Goal: Task Accomplishment & Management: Manage account settings

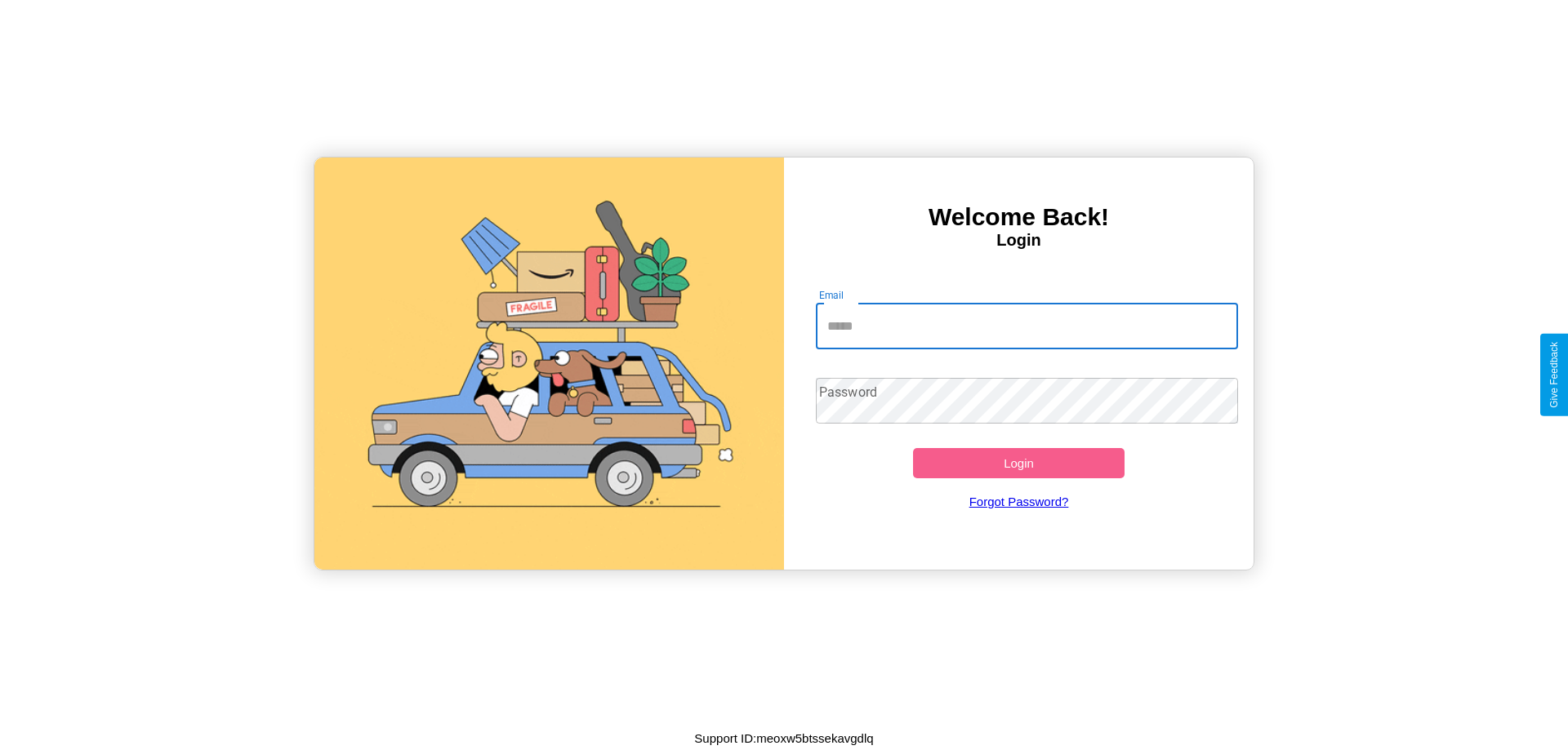
click at [1027, 326] on input "Email" at bounding box center [1027, 326] width 423 height 46
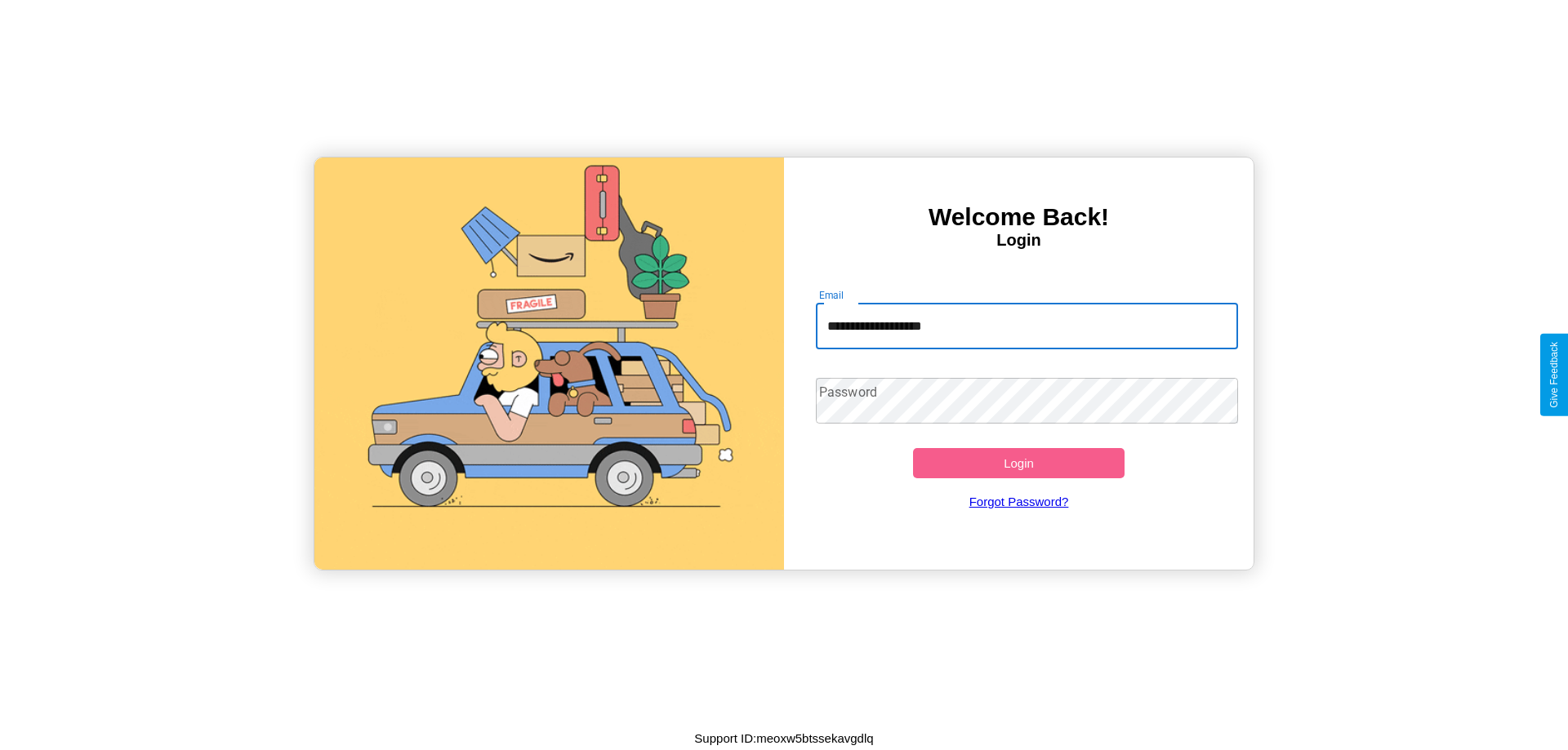
type input "**********"
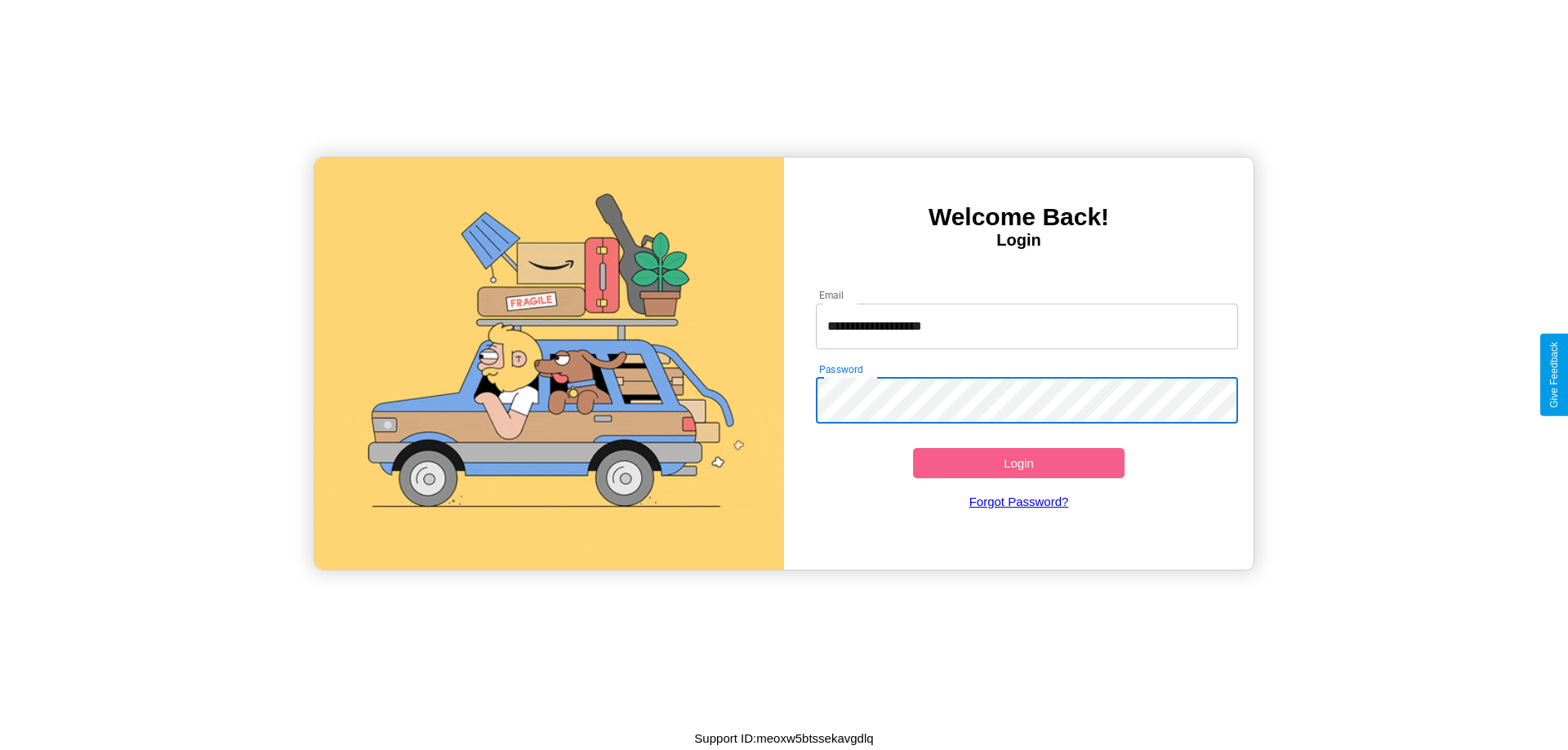
click at [1018, 463] on button "Login" at bounding box center [1018, 463] width 212 height 30
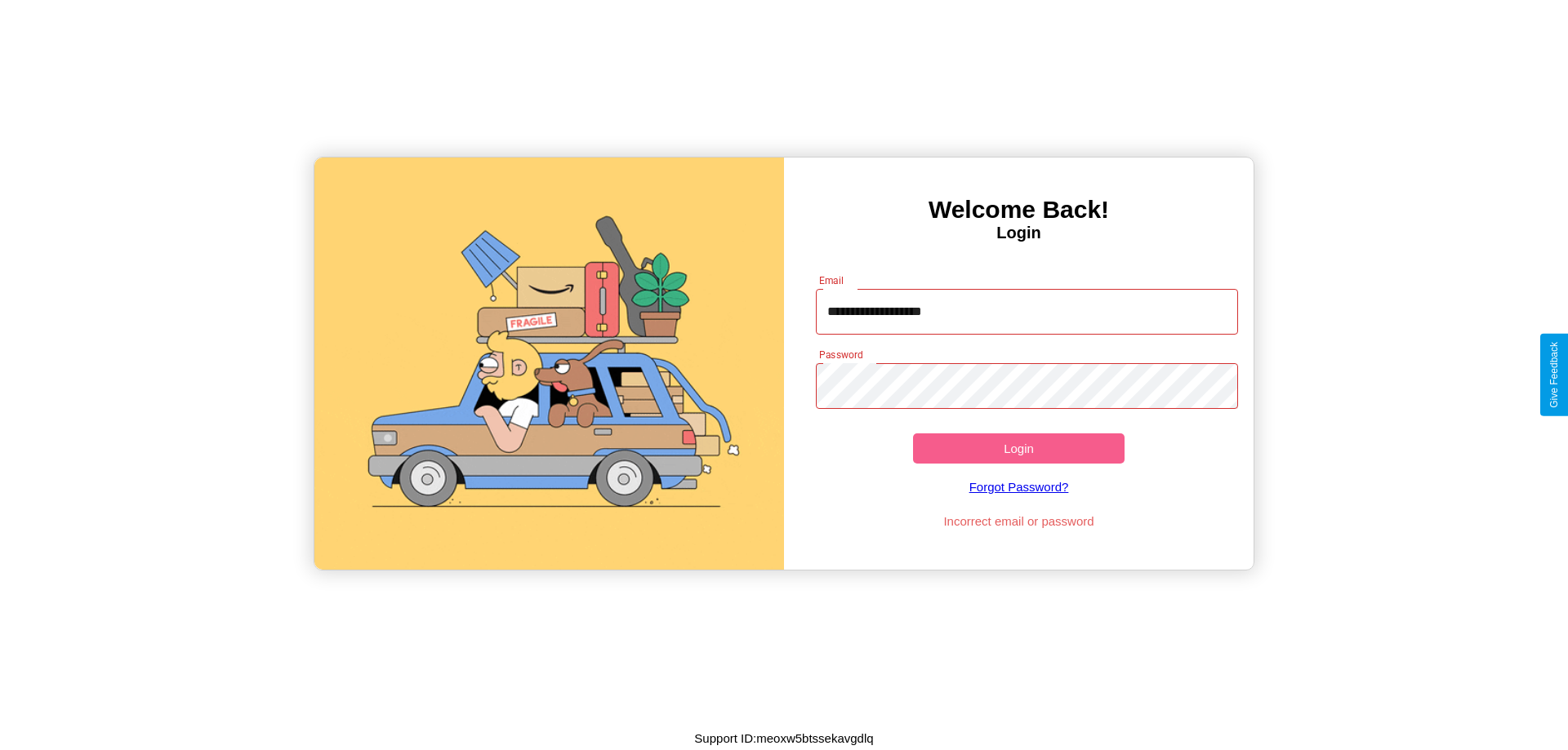
click at [1018, 448] on button "Login" at bounding box center [1018, 449] width 212 height 30
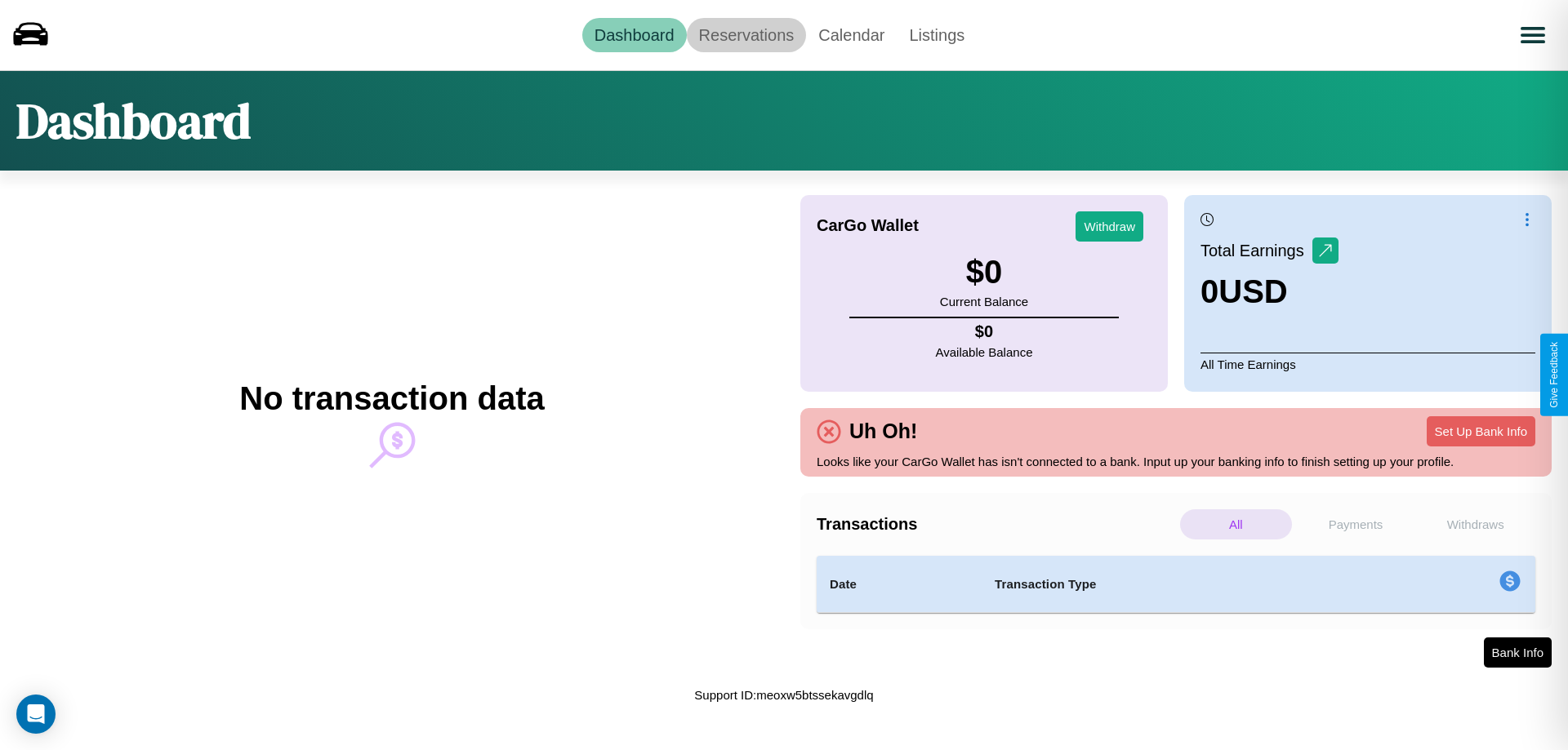
click at [746, 35] on link "Reservations" at bounding box center [747, 35] width 120 height 35
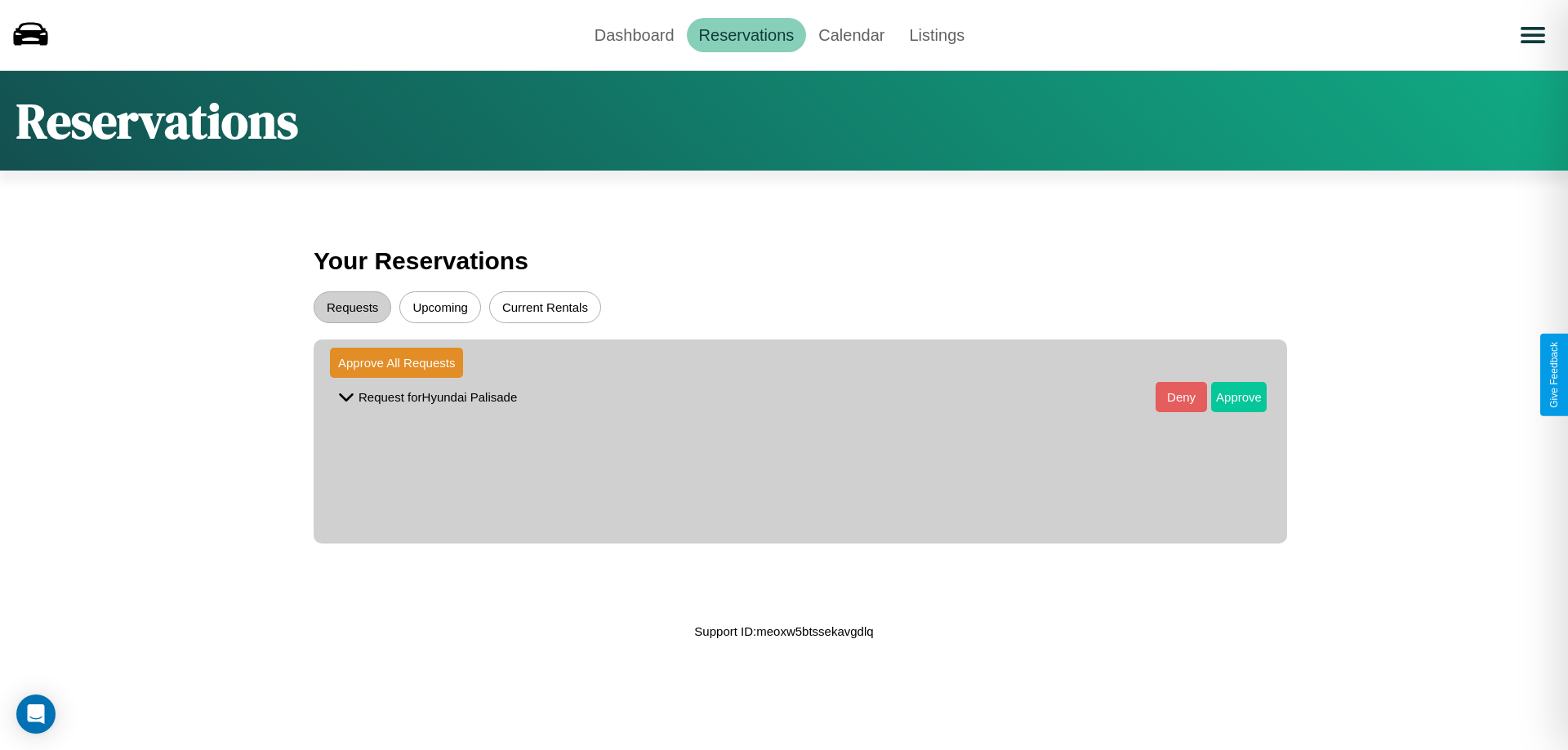
click at [1226, 396] on button "Approve" at bounding box center [1239, 397] width 56 height 30
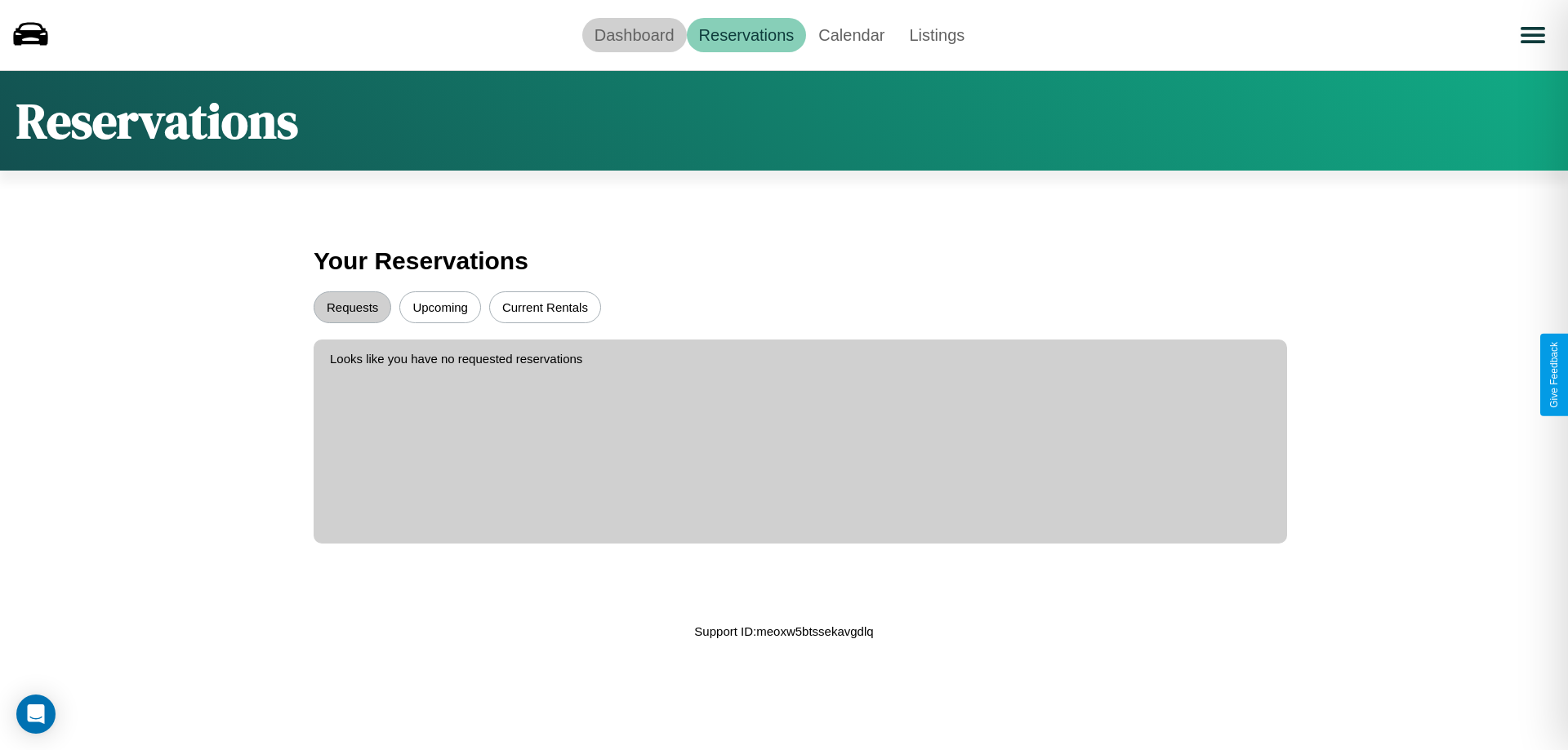
click at [634, 35] on link "Dashboard" at bounding box center [635, 35] width 105 height 35
